Goal: Information Seeking & Learning: Learn about a topic

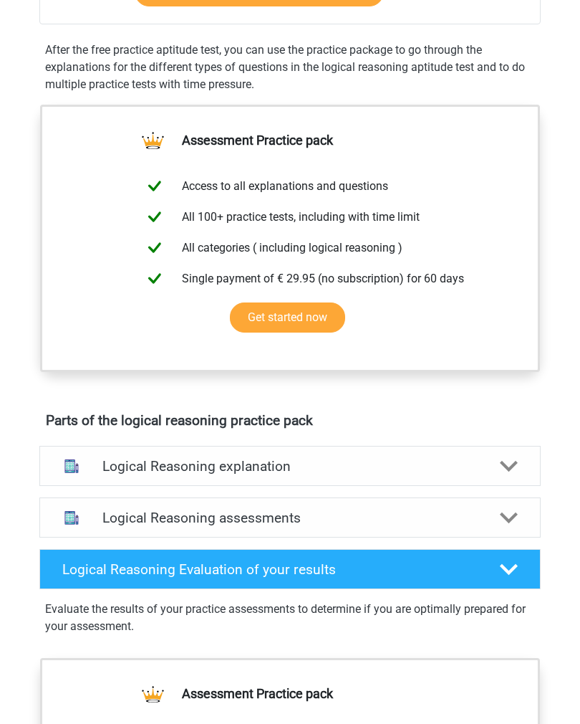
scroll to position [440, 0]
click at [518, 463] on div at bounding box center [509, 466] width 40 height 19
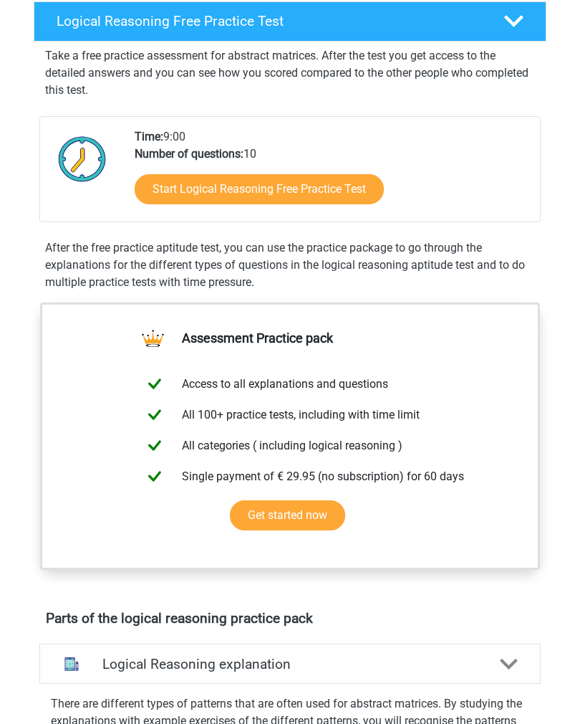
scroll to position [226, 0]
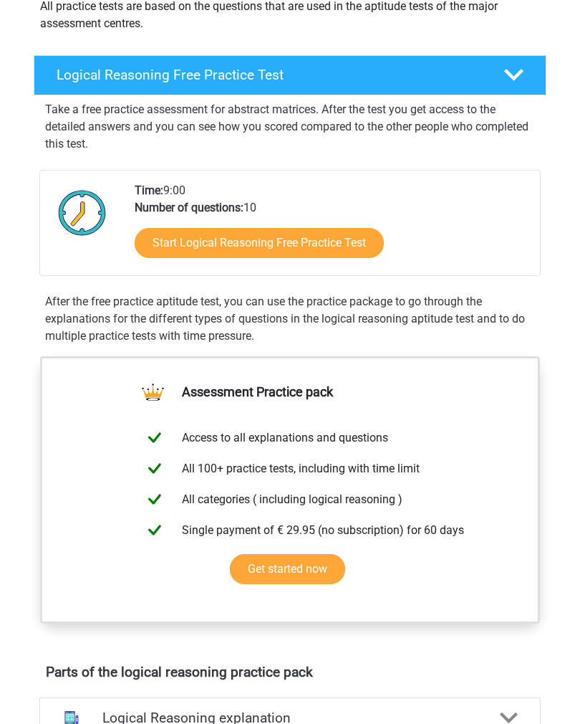
click at [278, 246] on link "Start Logical Reasoning Free Practice Test" at bounding box center [259, 244] width 249 height 30
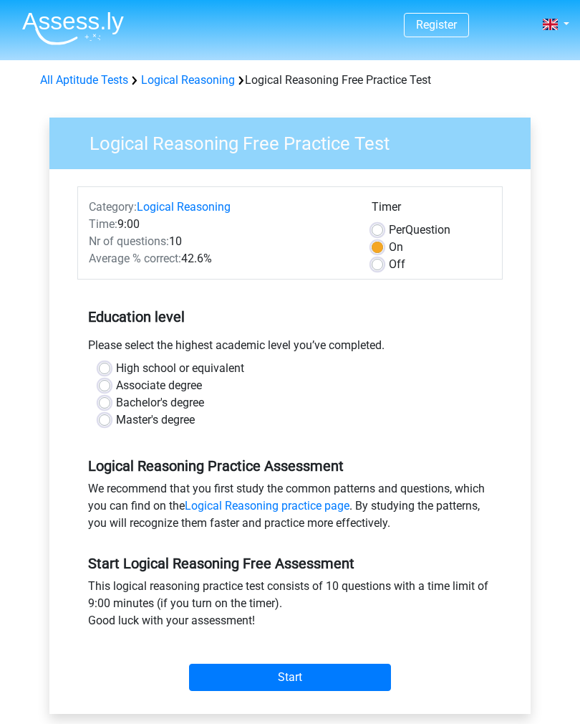
click at [389, 235] on label "Per Question" at bounding box center [420, 229] width 62 height 17
click at [382, 235] on input "Per Question" at bounding box center [377, 228] width 11 height 14
radio input "true"
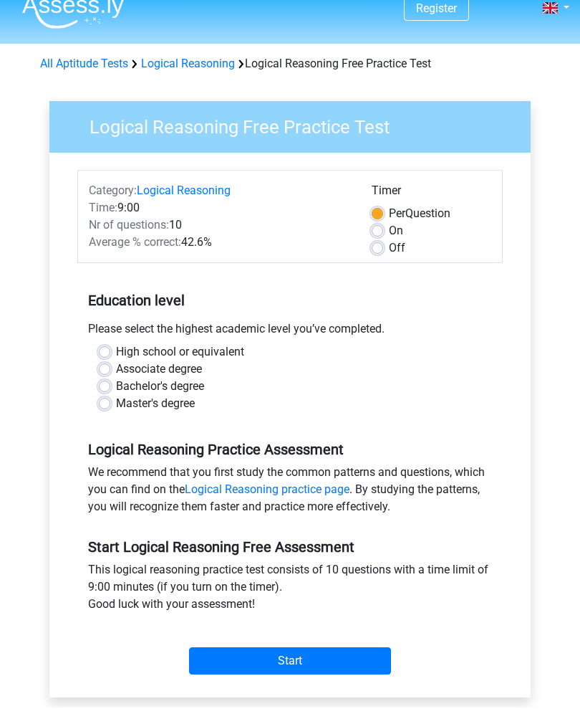
scroll to position [40, 0]
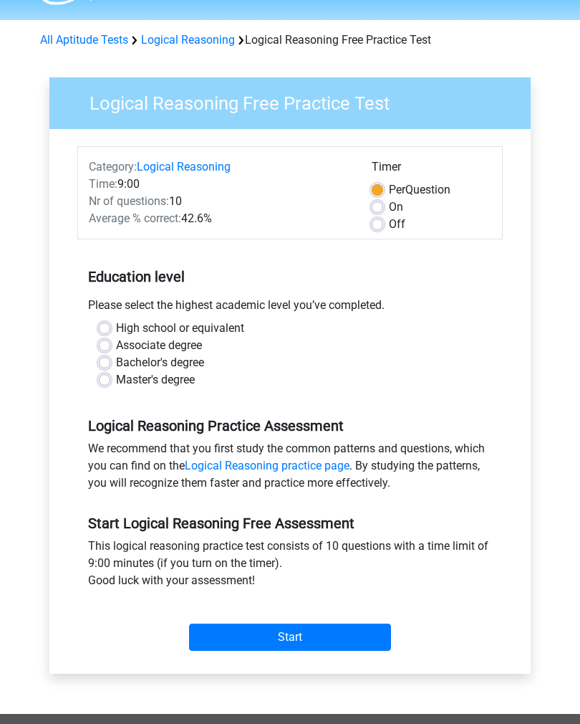
click at [116, 367] on label "Bachelor's degree" at bounding box center [160, 362] width 88 height 17
click at [105, 367] on input "Bachelor's degree" at bounding box center [104, 361] width 11 height 14
radio input "true"
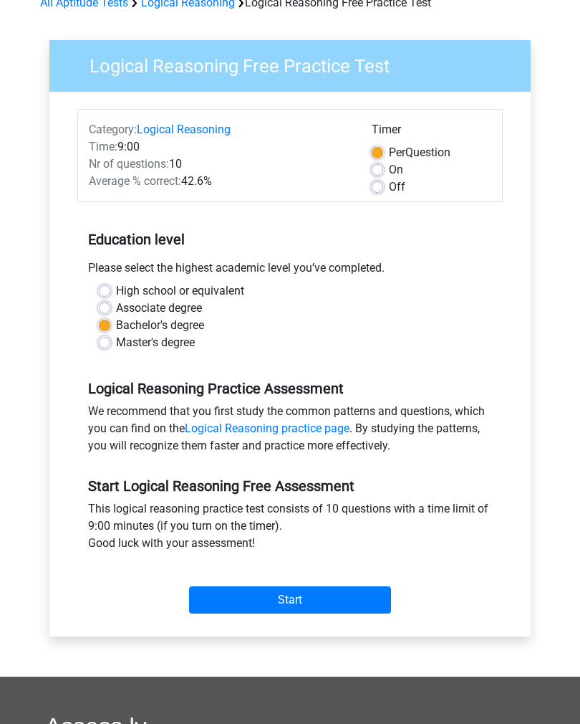
scroll to position [77, 0]
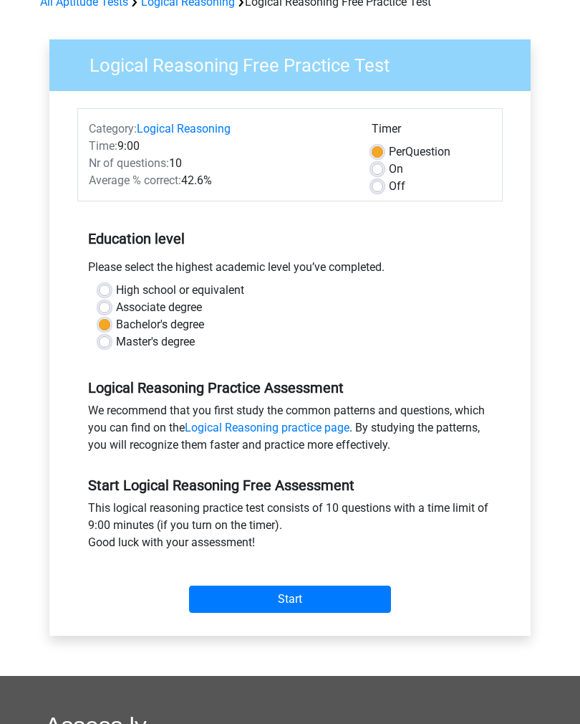
click at [313, 594] on input "Start" at bounding box center [290, 599] width 202 height 27
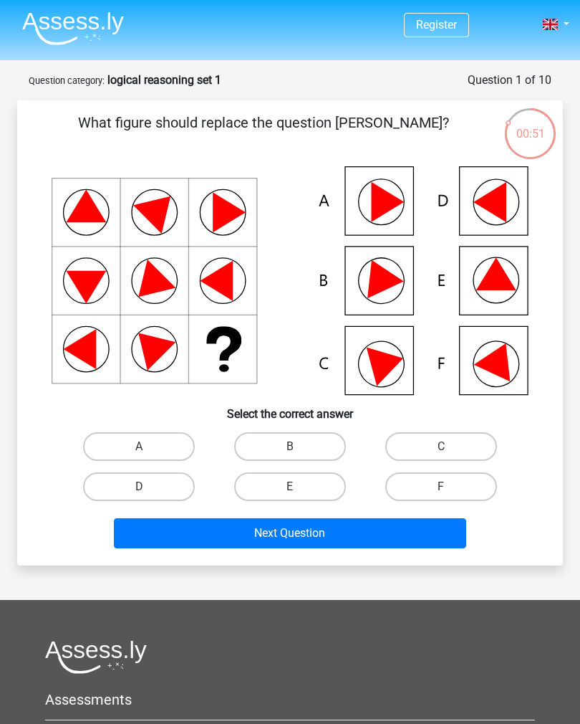
click at [494, 372] on icon at bounding box center [499, 358] width 50 height 47
click at [385, 367] on icon at bounding box center [388, 362] width 42 height 47
click at [438, 437] on label "C" at bounding box center [441, 446] width 112 height 29
click at [441, 446] on input "C" at bounding box center [445, 450] width 9 height 9
radio input "true"
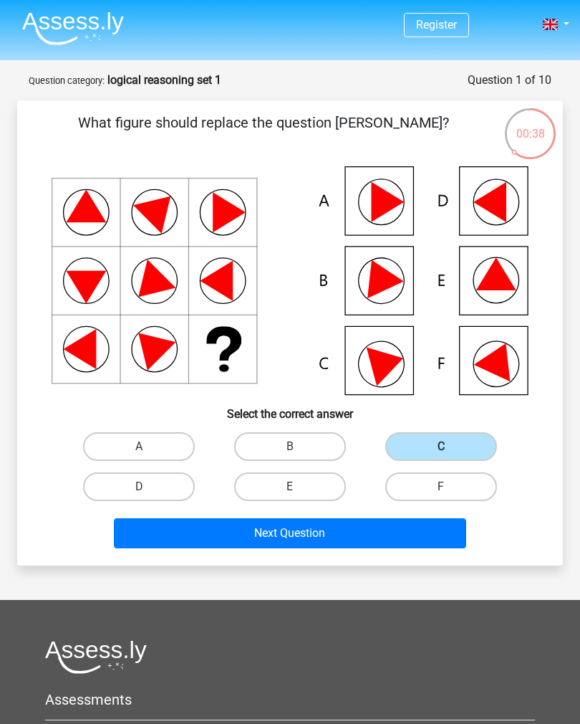
click at [347, 538] on button "Next Question" at bounding box center [290, 533] width 353 height 30
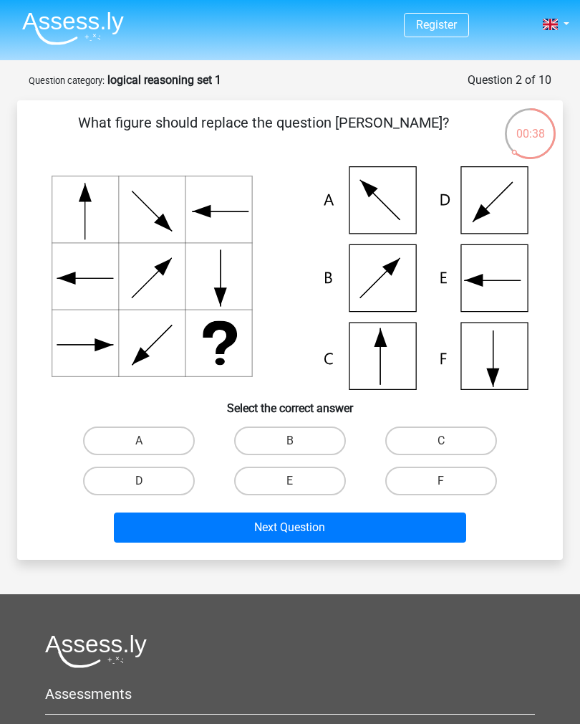
scroll to position [72, 0]
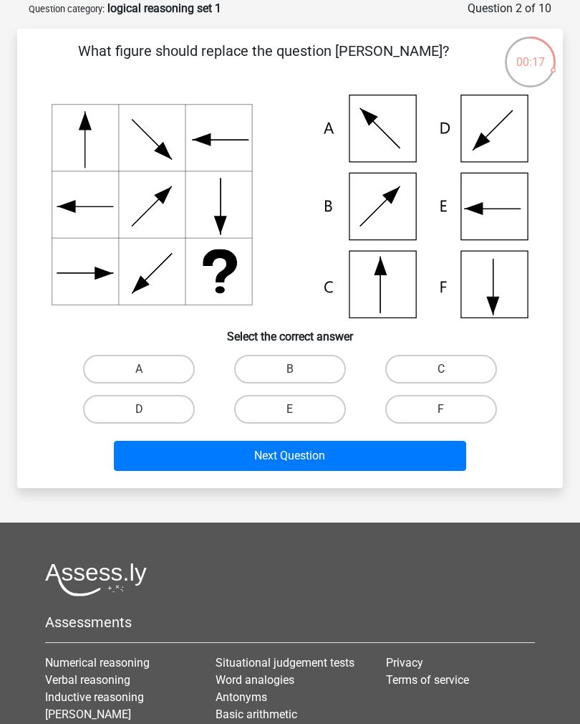
click at [500, 203] on icon at bounding box center [290, 206] width 477 height 223
click at [299, 413] on input "E" at bounding box center [294, 413] width 9 height 9
radio input "true"
click at [289, 465] on button "Next Question" at bounding box center [290, 456] width 353 height 30
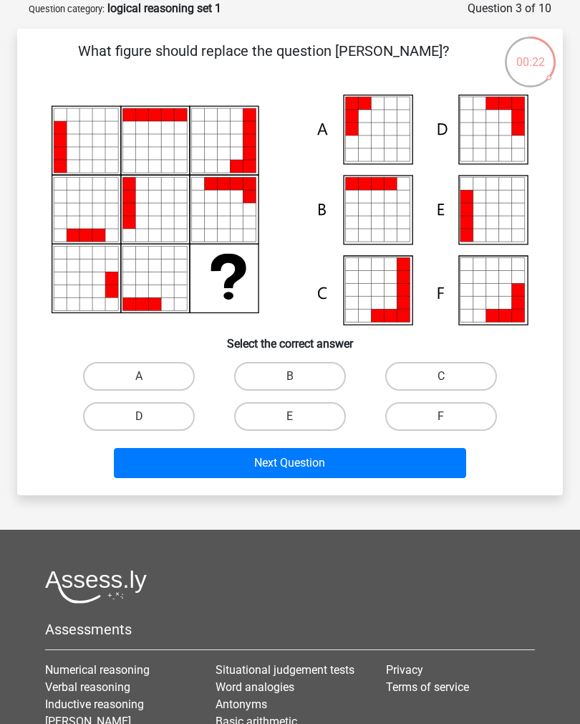
click at [443, 375] on label "C" at bounding box center [441, 376] width 112 height 29
click at [443, 376] on input "C" at bounding box center [445, 380] width 9 height 9
radio input "true"
click at [321, 465] on button "Next Question" at bounding box center [290, 463] width 353 height 30
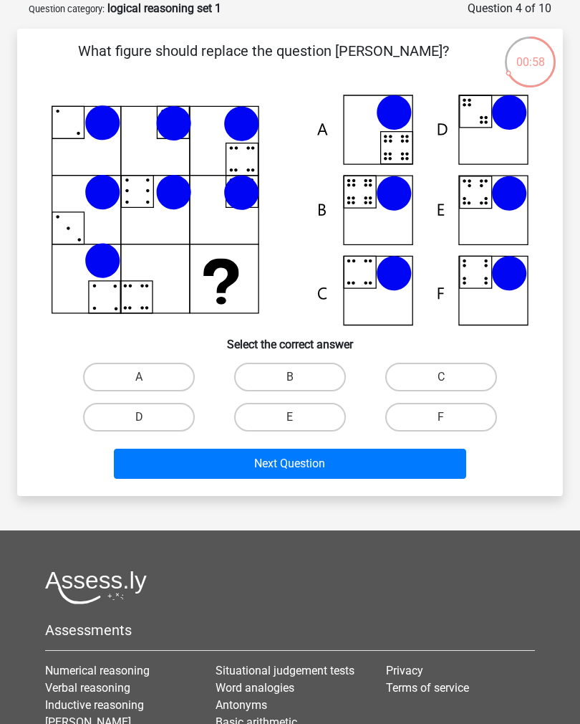
click at [306, 375] on label "B" at bounding box center [290, 376] width 112 height 29
click at [299, 377] on input "B" at bounding box center [294, 381] width 9 height 9
radio input "true"
click at [295, 473] on button "Next Question" at bounding box center [290, 463] width 353 height 30
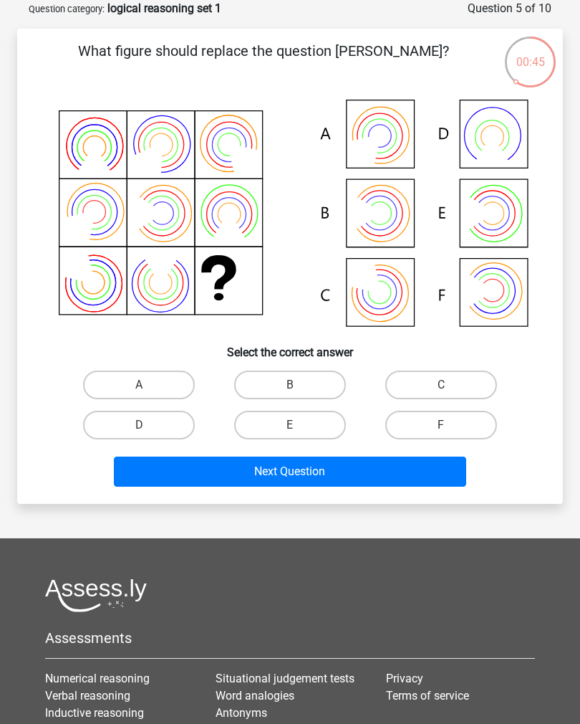
click at [426, 426] on label "F" at bounding box center [441, 424] width 112 height 29
click at [441, 426] on input "F" at bounding box center [445, 429] width 9 height 9
radio input "true"
click at [348, 476] on button "Next Question" at bounding box center [290, 471] width 353 height 30
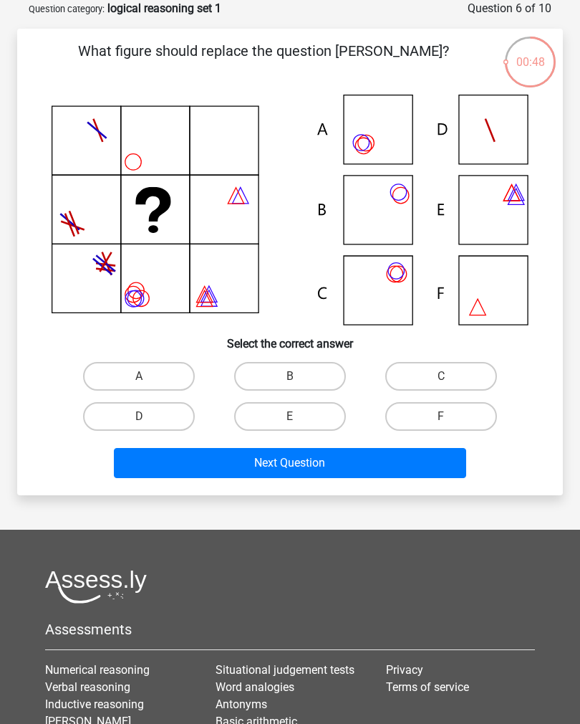
click at [163, 421] on label "D" at bounding box center [139, 416] width 112 height 29
click at [148, 421] on input "D" at bounding box center [143, 420] width 9 height 9
radio input "true"
click at [253, 471] on button "Next Question" at bounding box center [290, 463] width 353 height 30
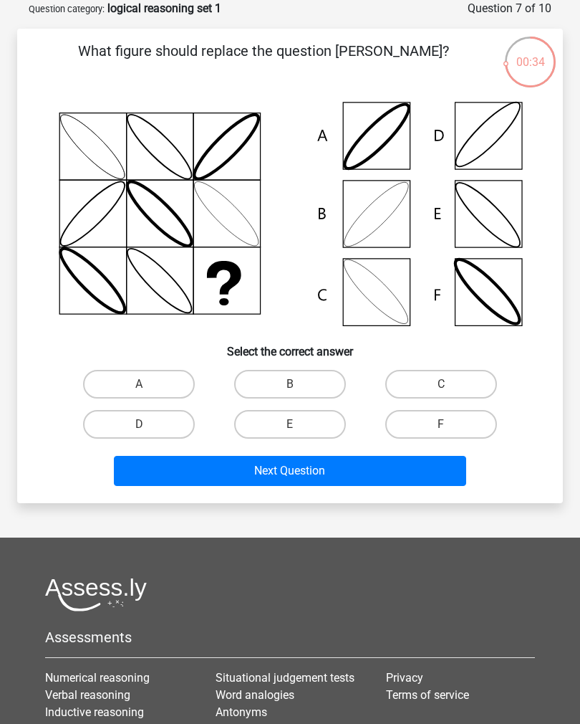
click at [426, 392] on label "C" at bounding box center [441, 384] width 112 height 29
click at [441, 392] on input "C" at bounding box center [445, 388] width 9 height 9
radio input "true"
click at [314, 485] on button "Next Question" at bounding box center [290, 471] width 353 height 30
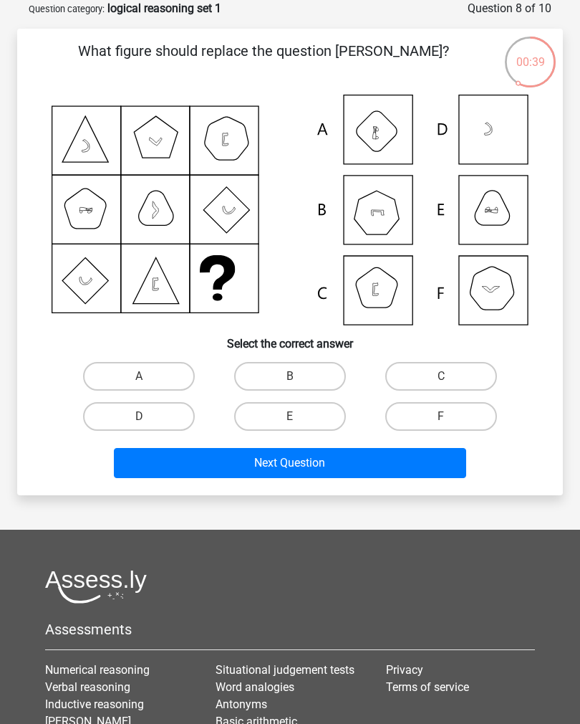
click at [386, 292] on icon at bounding box center [290, 210] width 477 height 231
click at [441, 377] on label "C" at bounding box center [441, 376] width 112 height 29
click at [441, 377] on input "C" at bounding box center [445, 380] width 9 height 9
radio input "true"
click at [332, 462] on button "Next Question" at bounding box center [290, 463] width 353 height 30
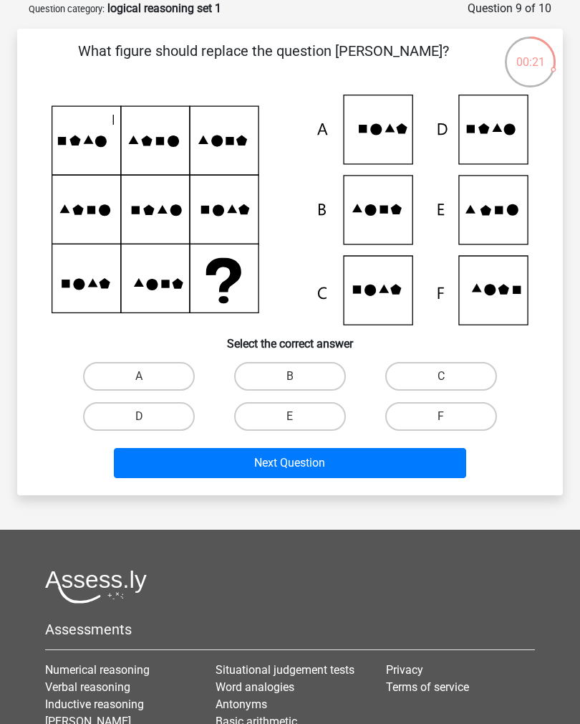
click at [146, 413] on label "D" at bounding box center [139, 416] width 112 height 29
click at [146, 416] on input "D" at bounding box center [143, 420] width 9 height 9
radio input "true"
click at [241, 466] on button "Next Question" at bounding box center [290, 463] width 353 height 30
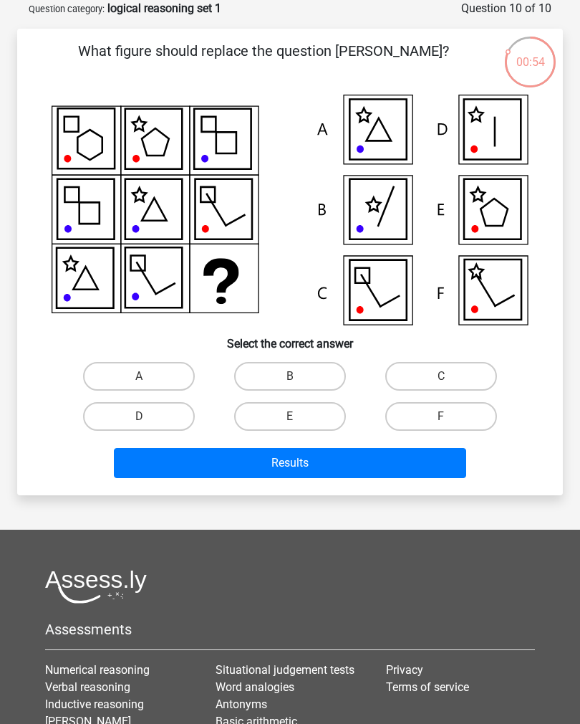
click at [494, 297] on icon at bounding box center [493, 289] width 57 height 60
click at [497, 221] on icon at bounding box center [492, 209] width 57 height 60
click at [296, 428] on label "E" at bounding box center [290, 416] width 112 height 29
click at [296, 426] on input "E" at bounding box center [294, 420] width 9 height 9
radio input "true"
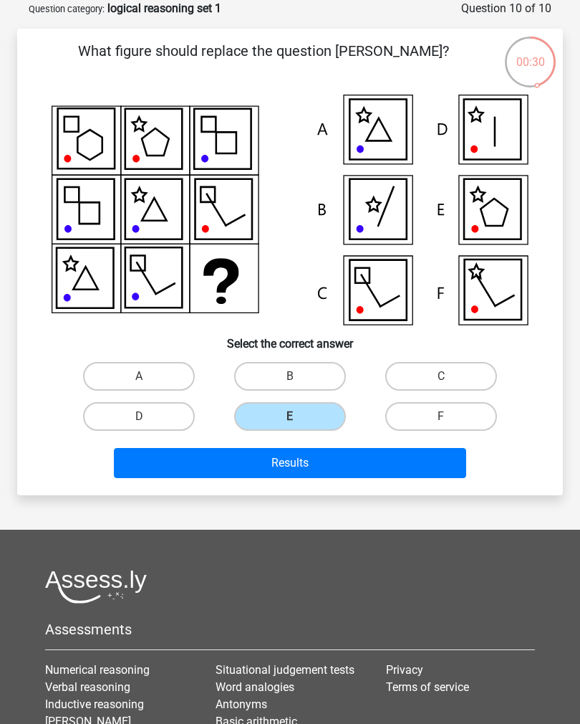
click at [296, 423] on input "E" at bounding box center [294, 420] width 9 height 9
click at [288, 474] on button "Results" at bounding box center [290, 463] width 353 height 30
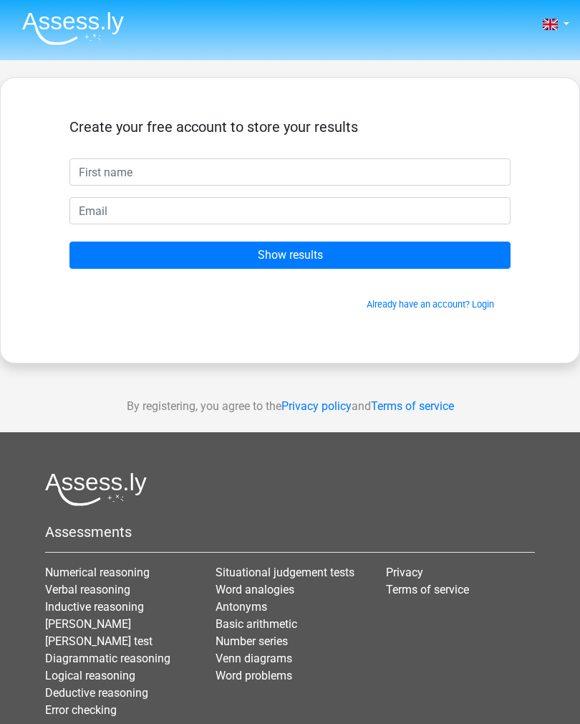
click at [351, 261] on input "Show results" at bounding box center [289, 254] width 441 height 27
